Goal: Information Seeking & Learning: Learn about a topic

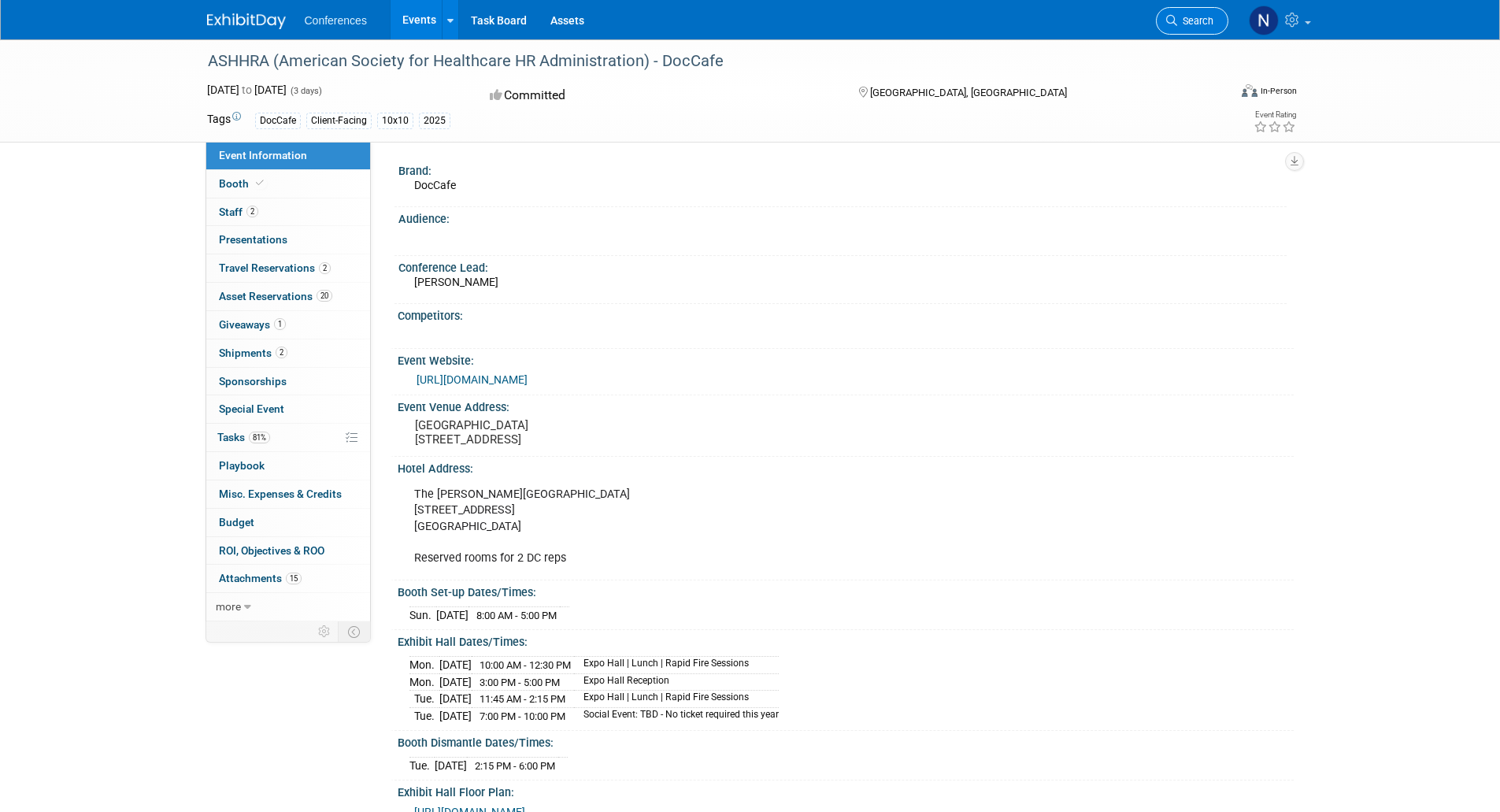
click at [1169, 22] on icon at bounding box center [1171, 20] width 11 height 11
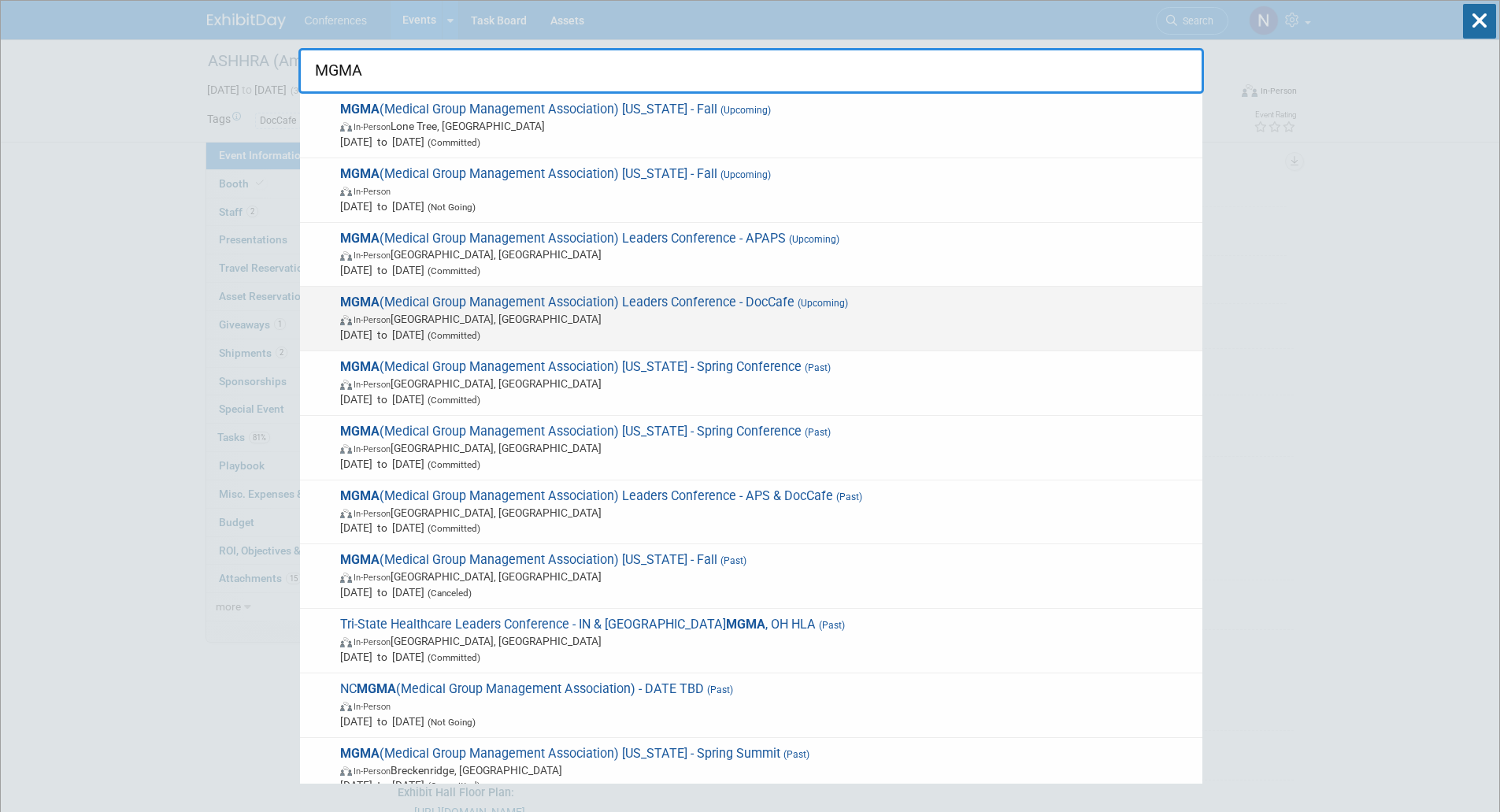
click at [610, 322] on span "In-Person Orlando, FL" at bounding box center [767, 319] width 855 height 16
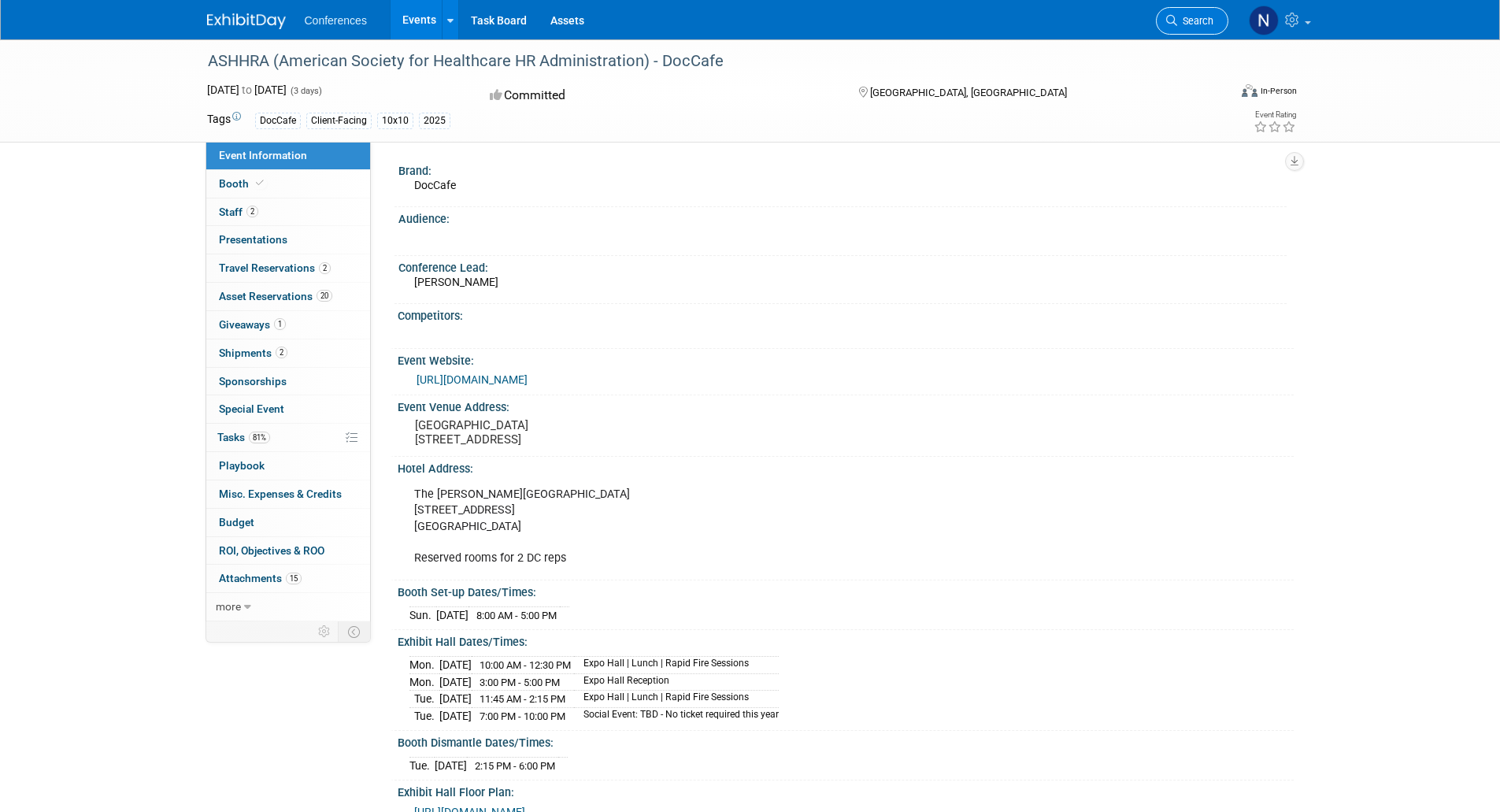
click at [1216, 20] on link "Search" at bounding box center [1192, 21] width 73 height 28
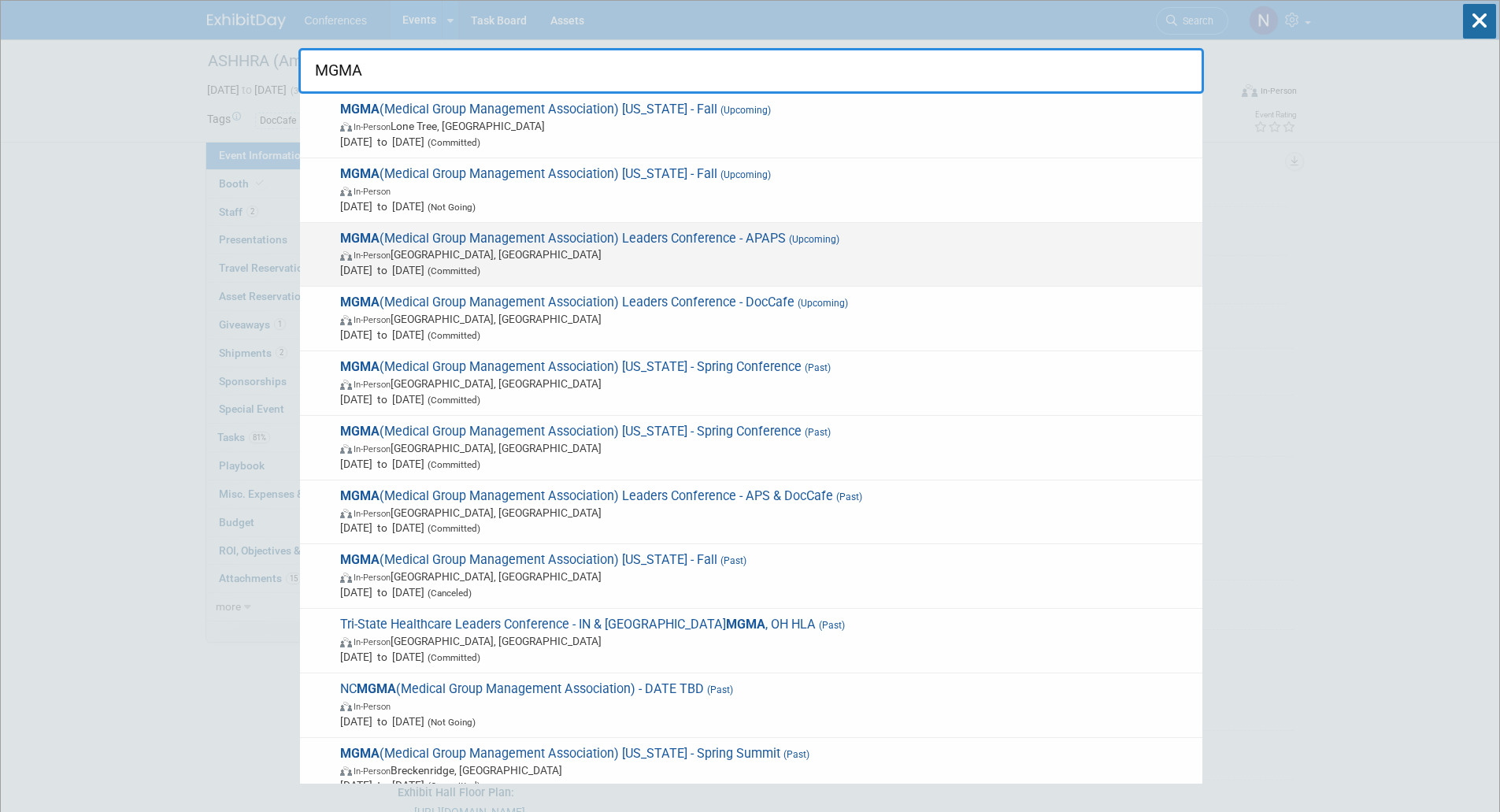
type input "MGMA"
click at [658, 254] on span "In-Person Orlando, FL" at bounding box center [767, 254] width 855 height 16
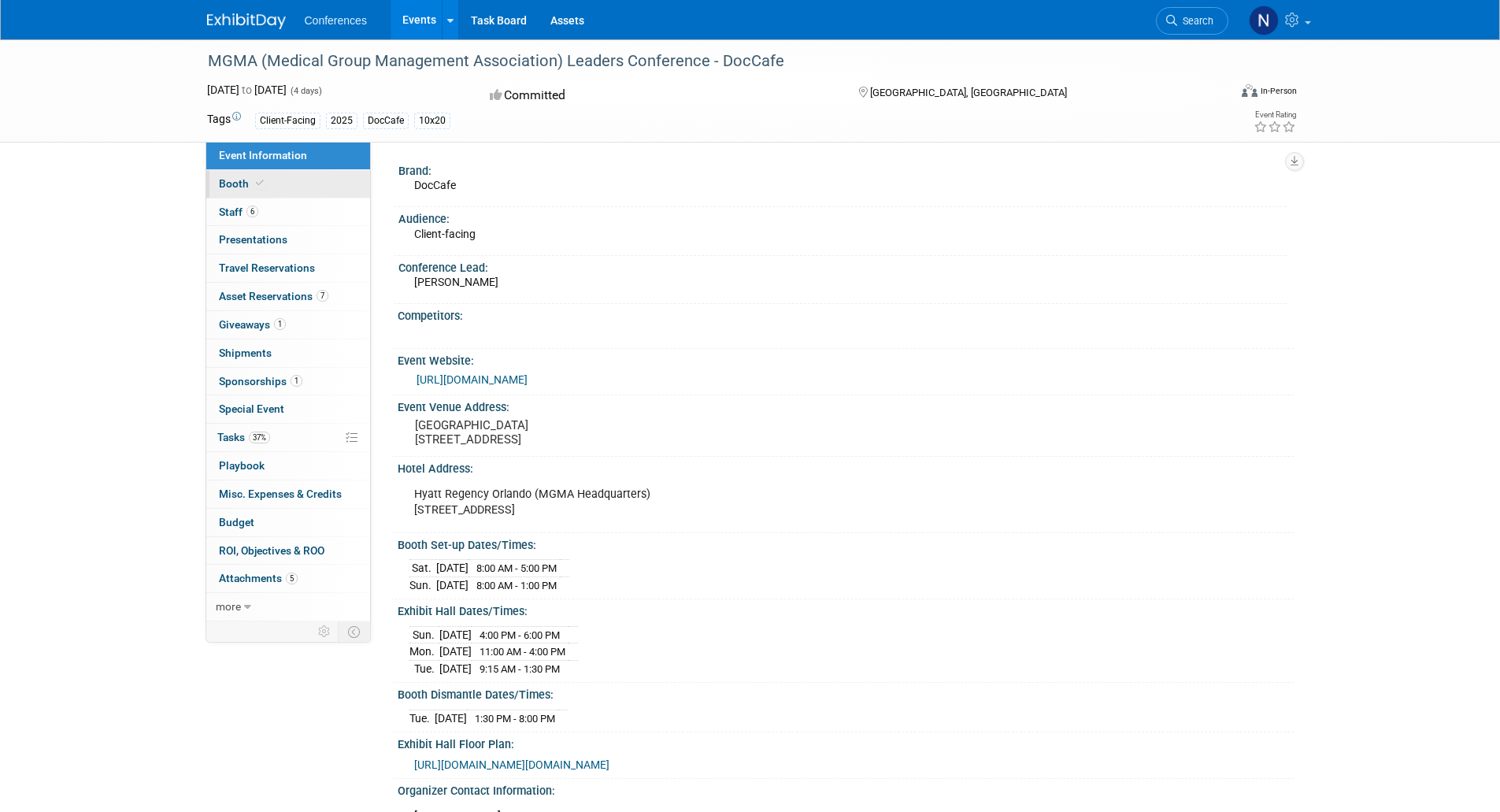
click at [278, 182] on link "Booth" at bounding box center [288, 184] width 164 height 28
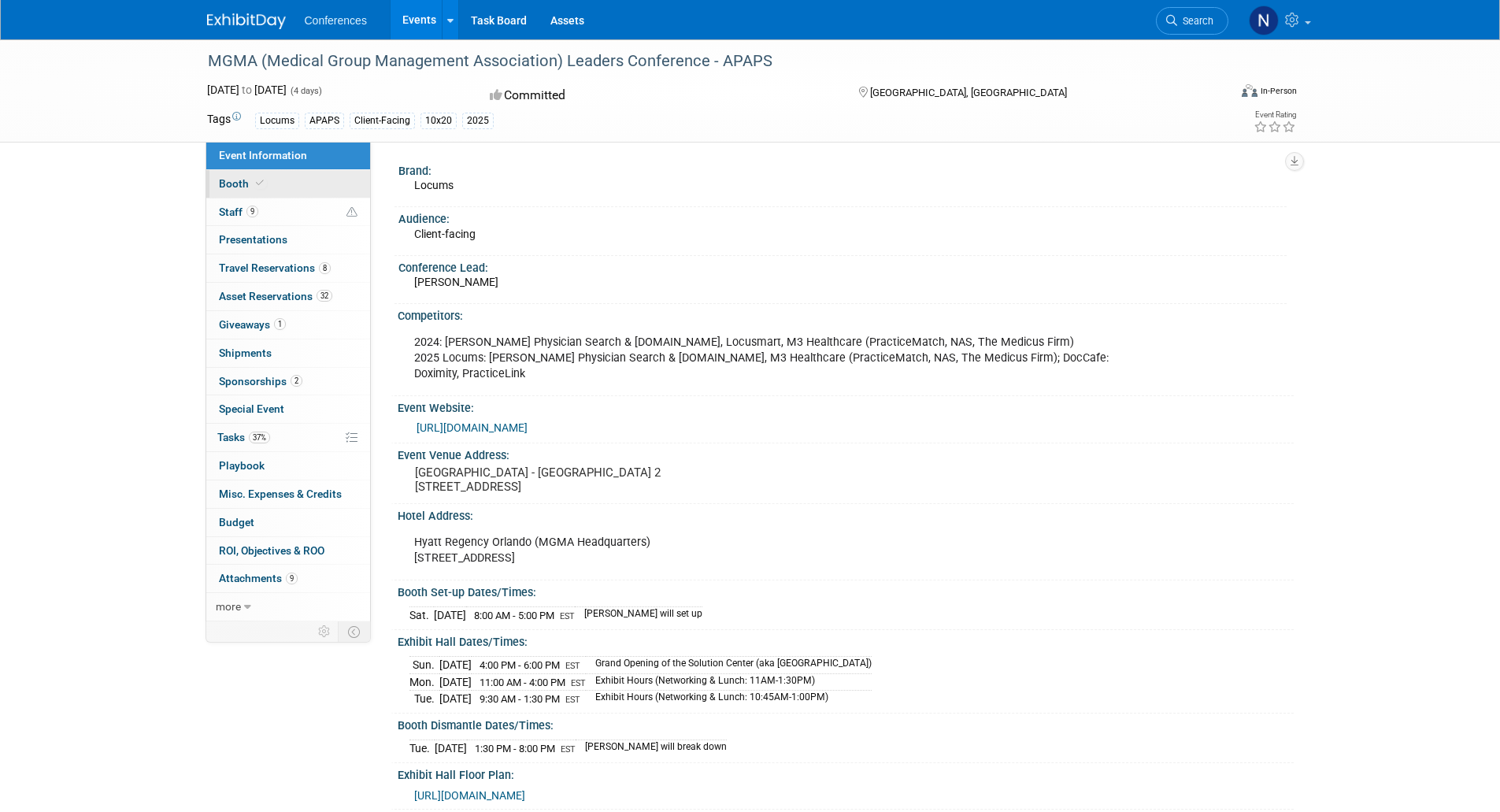
click at [295, 188] on link "Booth" at bounding box center [288, 184] width 164 height 28
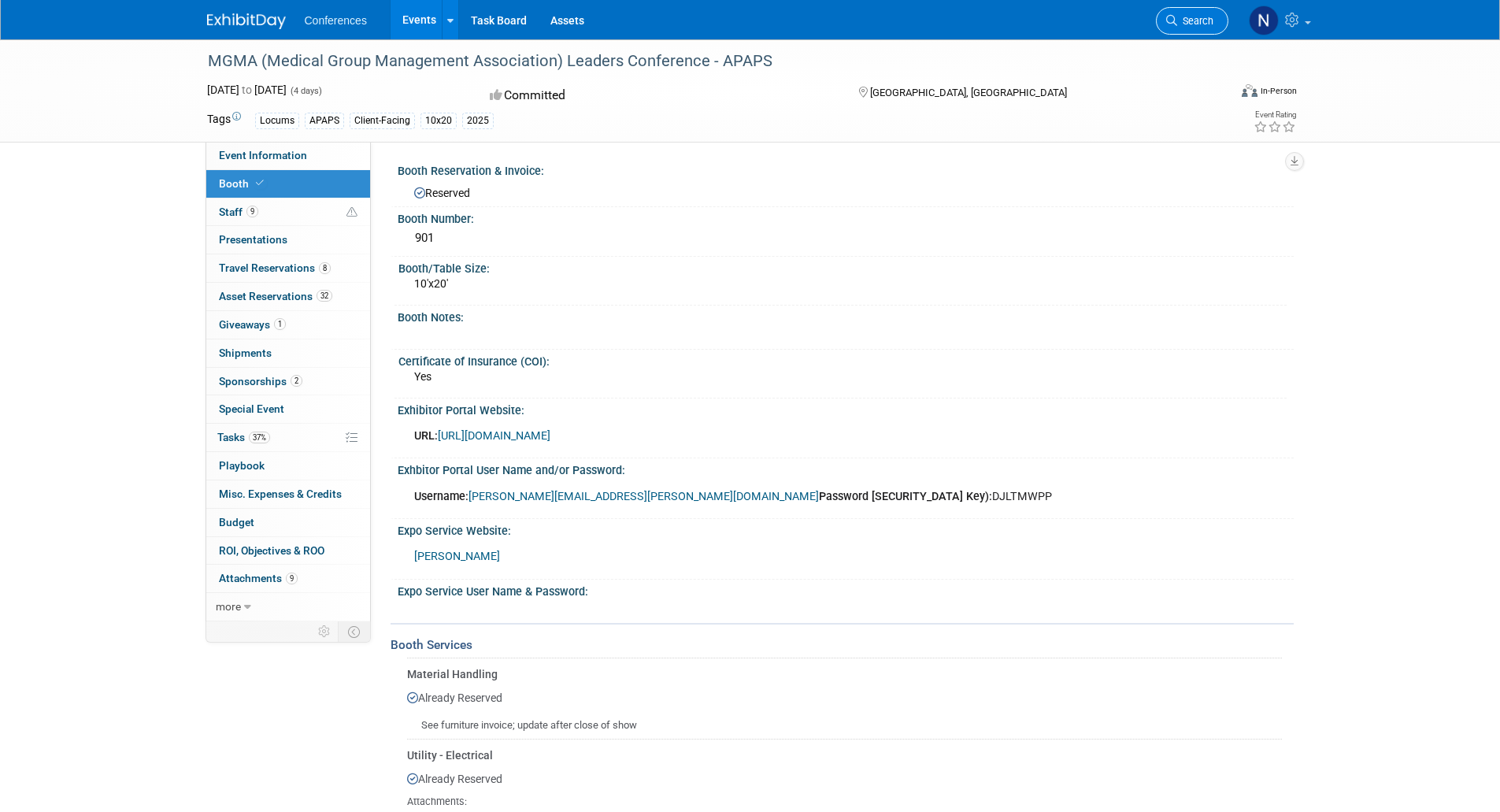
click at [1180, 17] on span "Search" at bounding box center [1194, 20] width 36 height 12
